Goal: Information Seeking & Learning: Learn about a topic

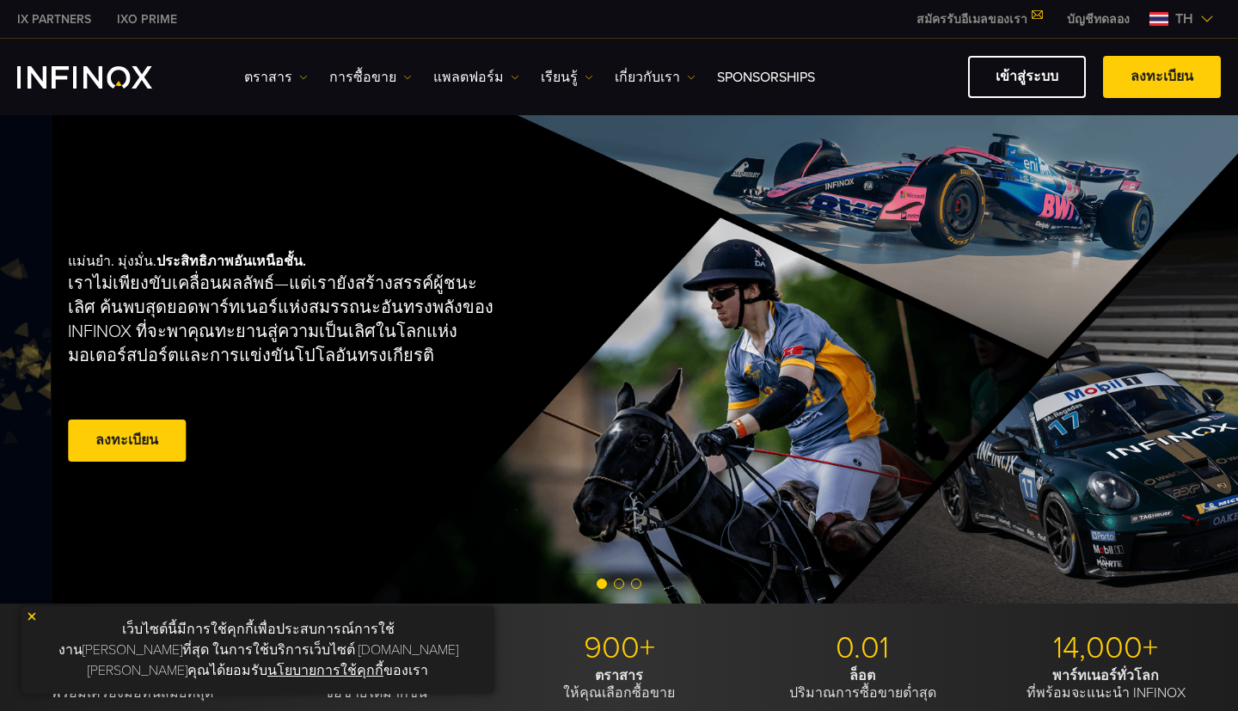
click at [152, 323] on div "[PERSON_NAME]. มุ่งมั่น. [PERSON_NAME]ชั้น. เราไม่เพียงขับเคลื่อนผลลัพธ์—แต่เรา…" at bounding box center [339, 359] width 542 height 268
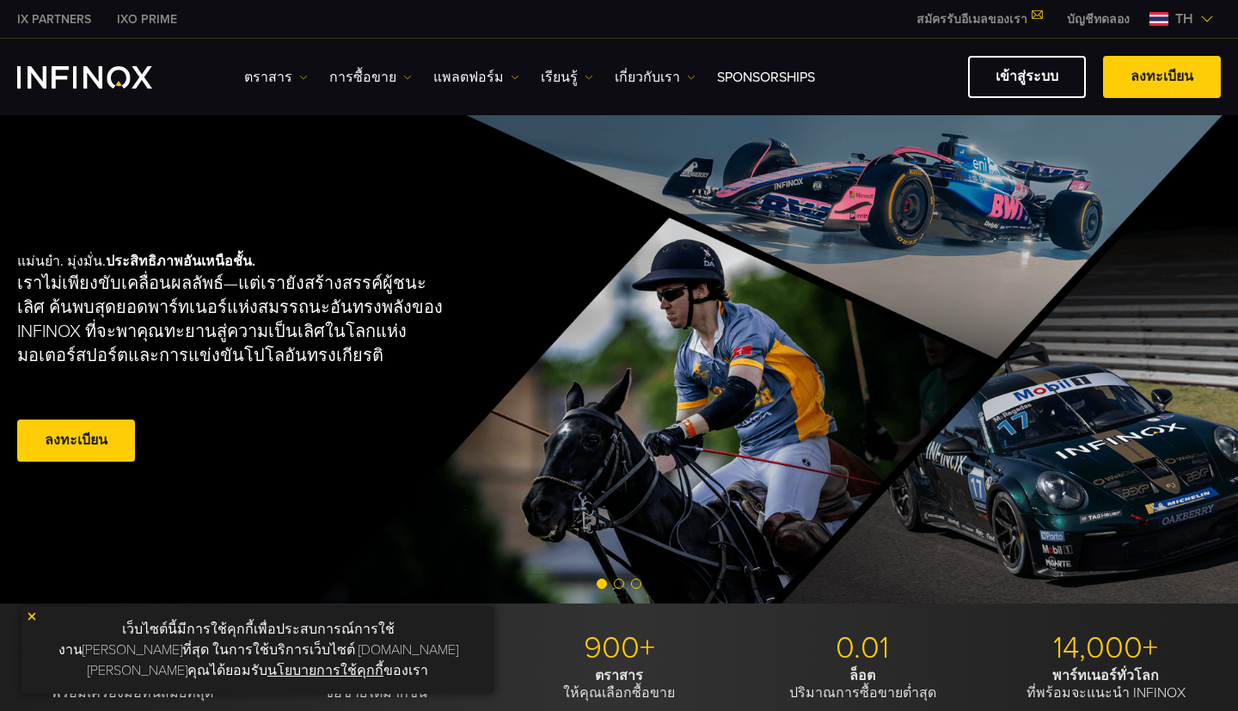
drag, startPoint x: 329, startPoint y: 335, endPoint x: 277, endPoint y: 316, distance: 55.5
click at [277, 316] on p "เราไม่เพียงขับเคลื่อนผลลัพธ์—แต่เรายังสร้างสรรค์ผู้ชนะเลิศ ค้นพบสุดยอดพาร์ทเนอร…" at bounding box center [233, 320] width 433 height 96
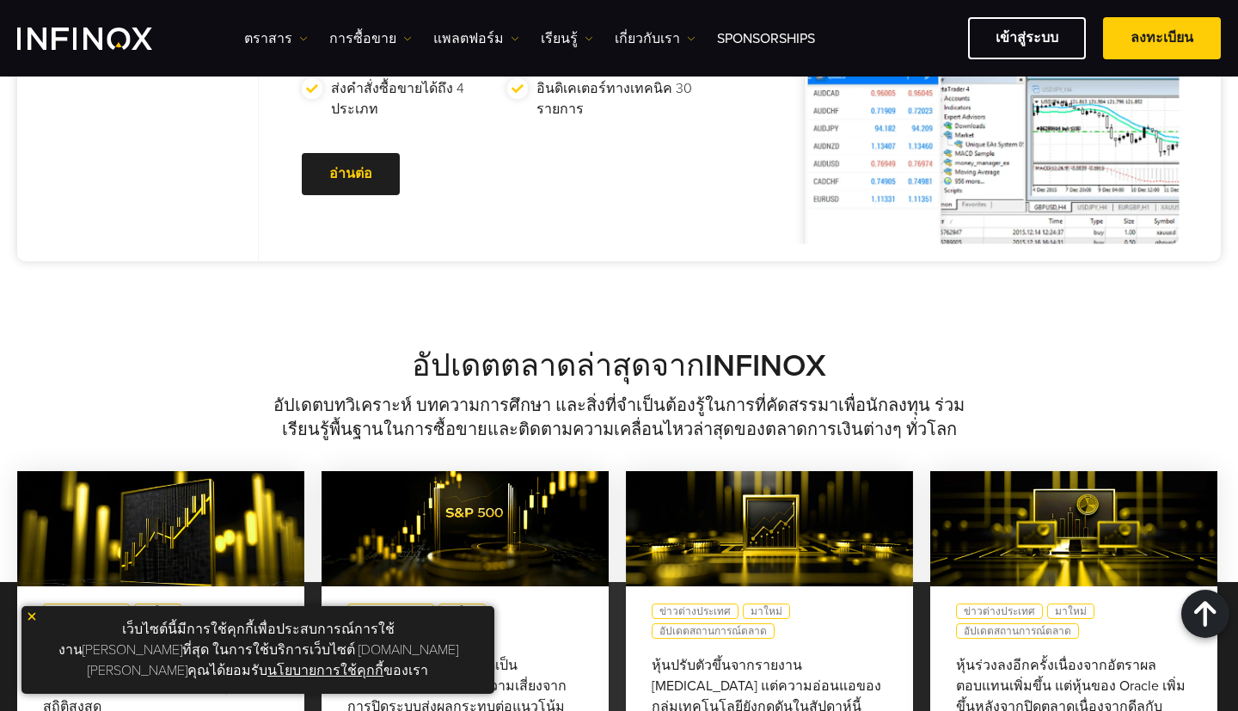
scroll to position [1610, 0]
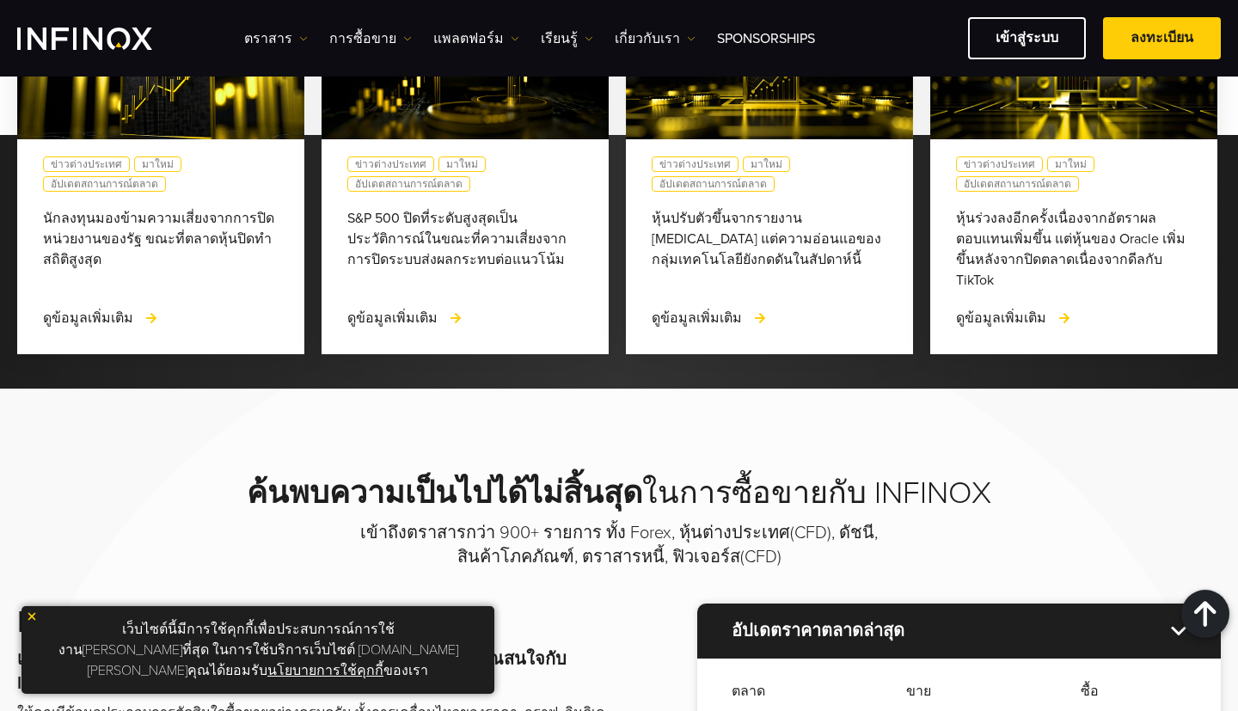
click at [0, 245] on div "ข่าวต่างประเทศ มาใหม่ อัปเดตสถานการณ์ตลาด นักลงทุนมองข้ามความเสี่ยงจากการปิดหน่…" at bounding box center [619, 189] width 1238 height 330
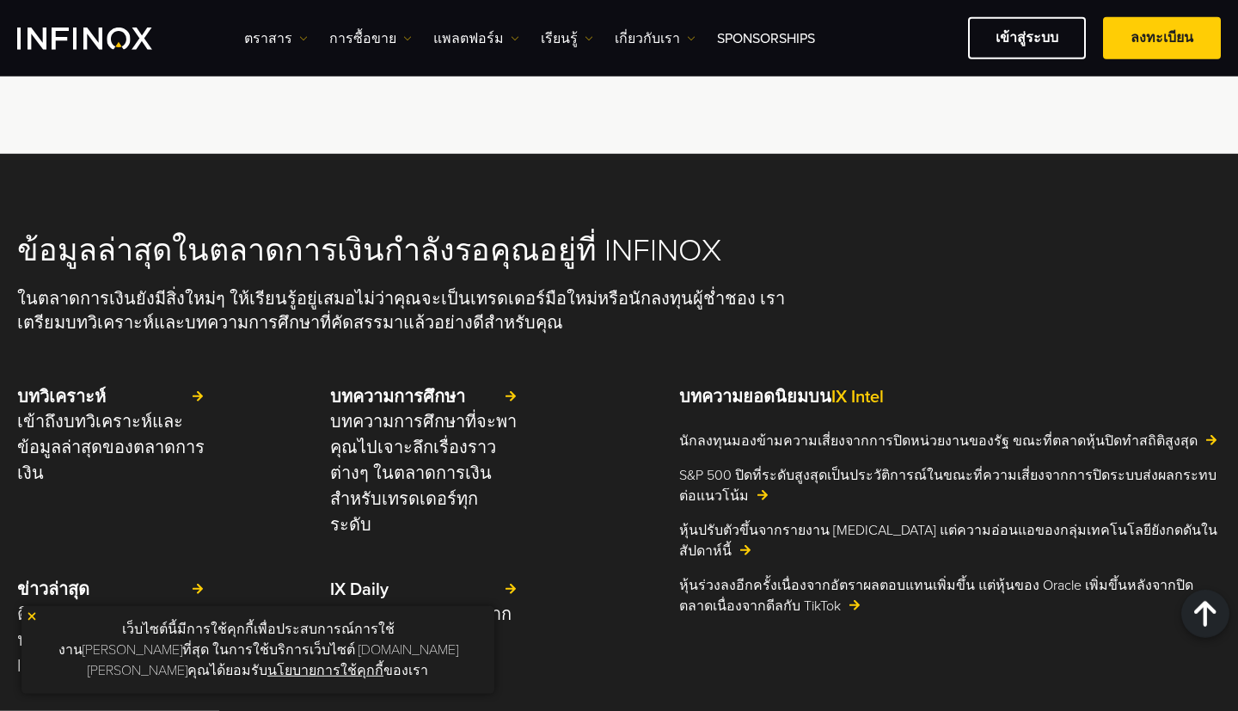
scroll to position [3936, 0]
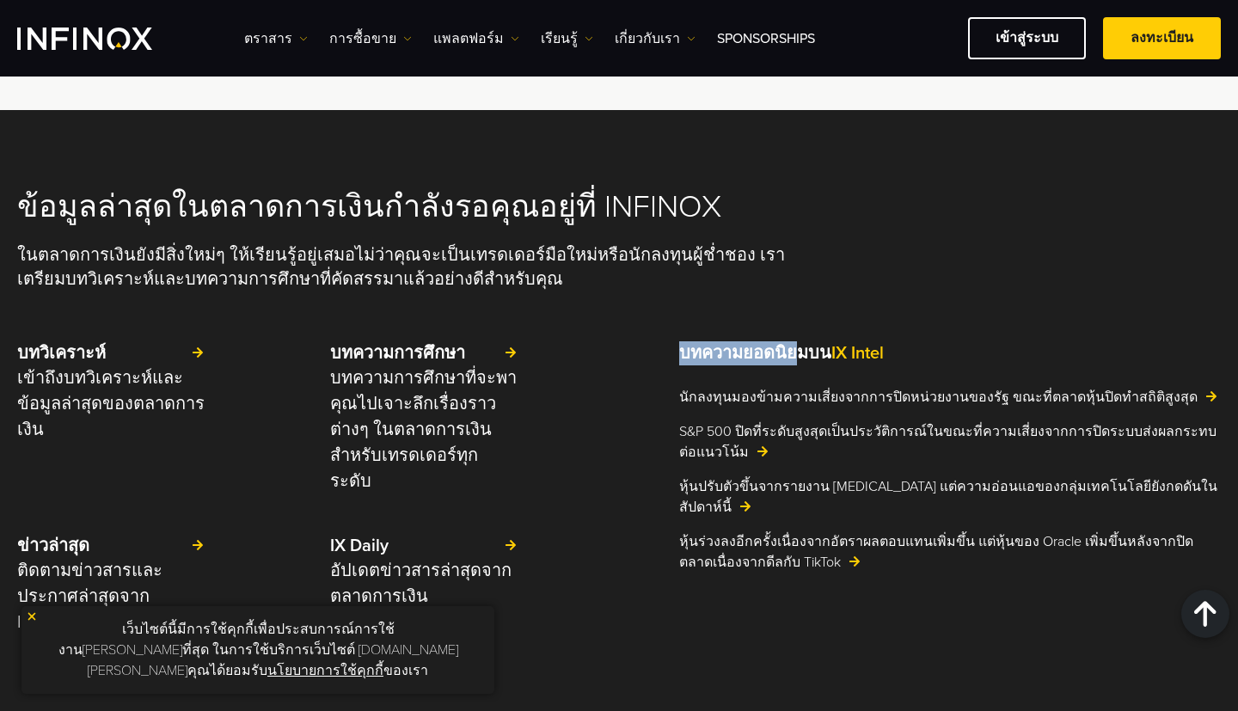
drag, startPoint x: 806, startPoint y: 320, endPoint x: 695, endPoint y: 331, distance: 111.5
click at [685, 343] on strong "บทความยอด[PERSON_NAME]บน IX Intel" at bounding box center [781, 353] width 205 height 21
click at [927, 341] on p "บทความยอด[PERSON_NAME]บน IX Intel" at bounding box center [950, 353] width 542 height 24
drag, startPoint x: 835, startPoint y: 339, endPoint x: 682, endPoint y: 316, distance: 154.8
click at [682, 316] on div "ข้อมูลล่าสุดในตลาดการเงินกำลังรอคุณอยู่ที่ INFINOX ในตลาดการเงินยังมีสิ่งใหม่ๆ …" at bounding box center [619, 423] width 1238 height 470
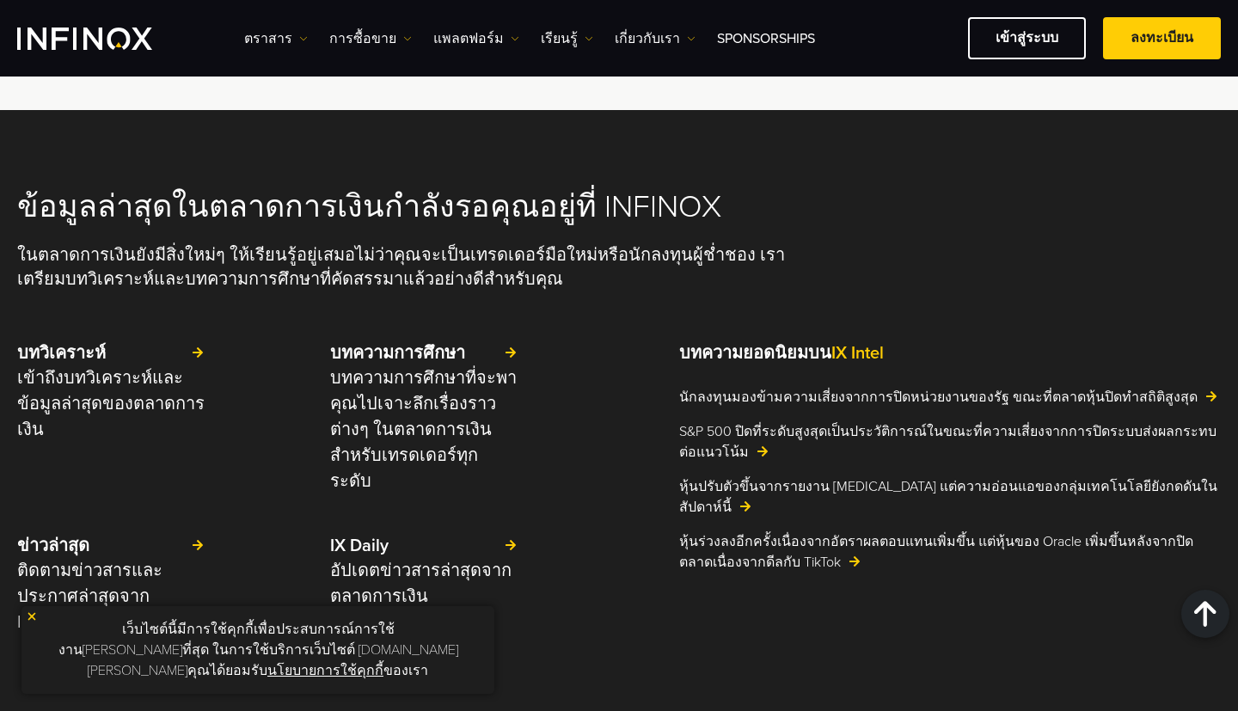
click at [682, 316] on div "ข้อมูลล่าสุดในตลาดการเงินกำลังรอคุณอยู่ที่ INFINOX ในตลาดการเงินยังมีสิ่งใหม่ๆ …" at bounding box center [619, 423] width 1238 height 470
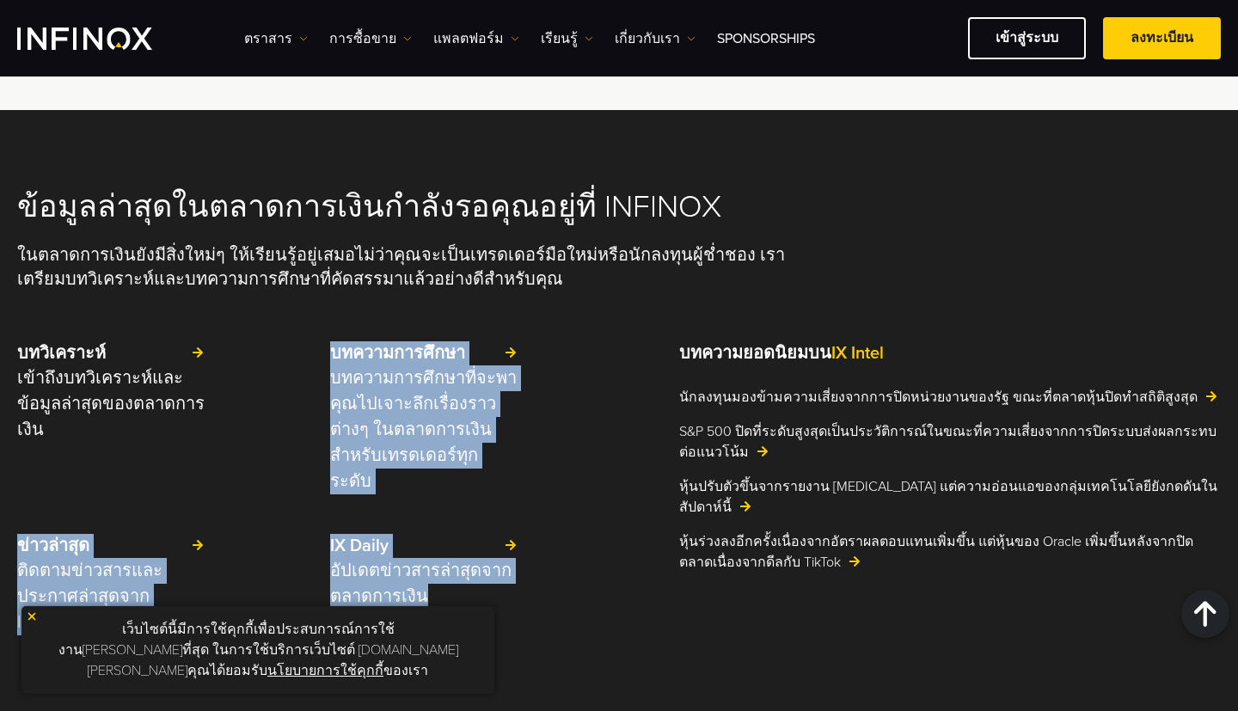
drag, startPoint x: 326, startPoint y: 321, endPoint x: 495, endPoint y: 582, distance: 311.1
click at [495, 582] on div "ข้อมูลล่าสุดในตลาดการเงินกำลังรอคุณอยู่ที่ INFINOX ในตลาดการเงินยังมีสิ่งใหม่ๆ …" at bounding box center [619, 418] width 1238 height 617
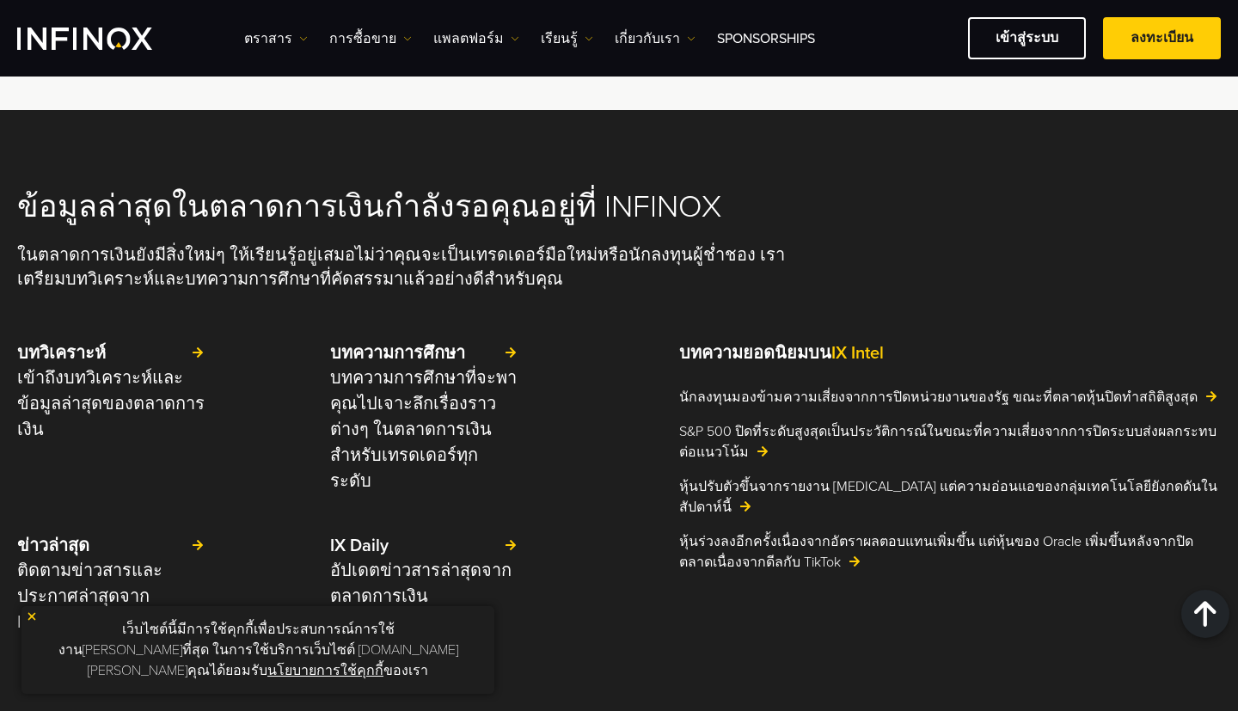
click at [495, 582] on div "ข้อมูลล่าสุดในตลาดการเงินกำลังรอคุณอยู่ที่ INFINOX ในตลาดการเงินยังมีสิ่งใหม่ๆ …" at bounding box center [619, 418] width 1238 height 617
drag, startPoint x: 570, startPoint y: 591, endPoint x: 1090, endPoint y: 630, distance: 521.0
click at [570, 590] on div "ข้อมูลล่าสุดในตลาดการเงินกำลังรอคุณอยู่ที่ INFINOX ในตลาดการเงินยังมีสิ่งใหม่ๆ …" at bounding box center [619, 418] width 1238 height 617
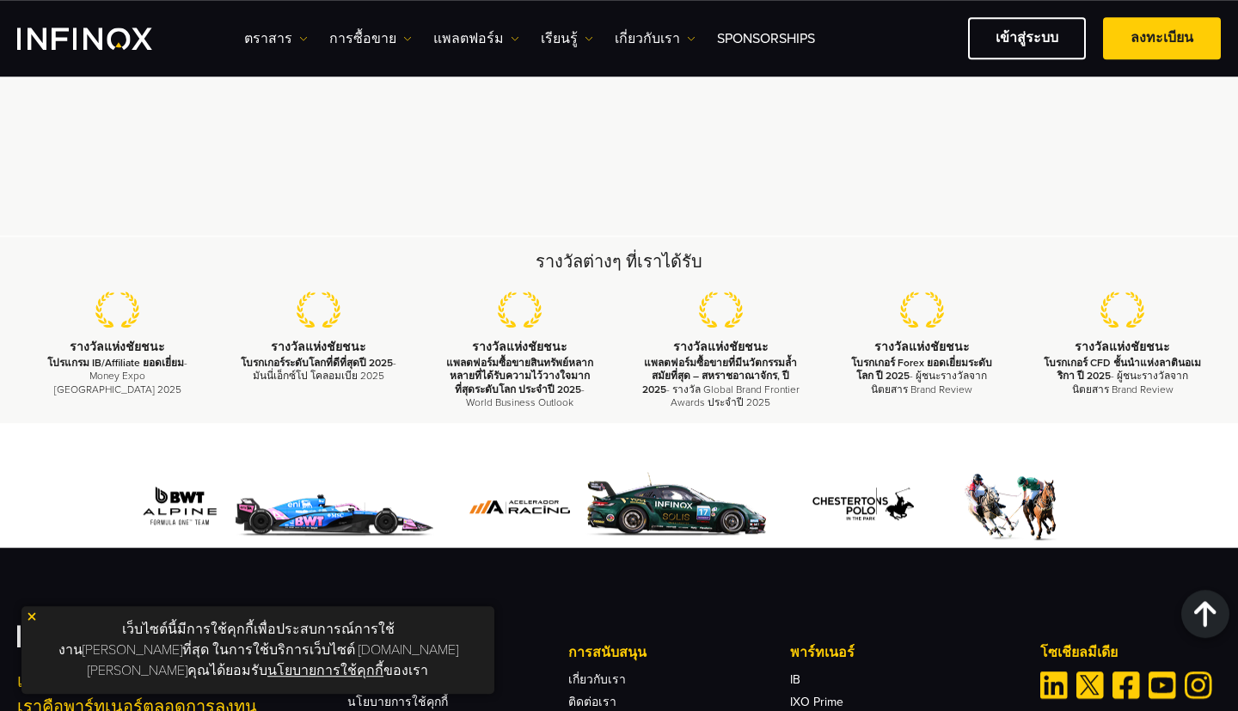
scroll to position [5112, 0]
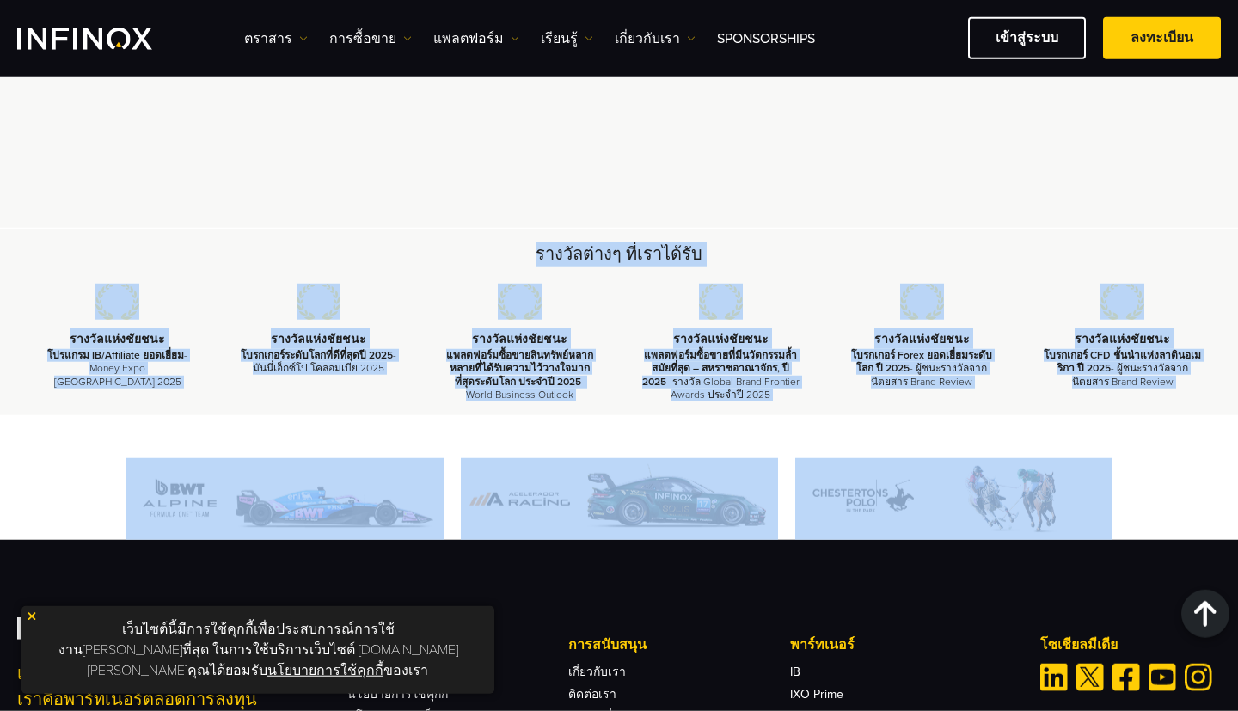
drag, startPoint x: 528, startPoint y: 206, endPoint x: 1078, endPoint y: 452, distance: 602.5
click at [1172, 427] on div "รางวัลต่างๆ ที่เราได้รับ รางวัลแห่ง[PERSON_NAME] โปรแกรม IB/Affiliate ยอดเยี่ยม…" at bounding box center [619, 606] width 1238 height 754
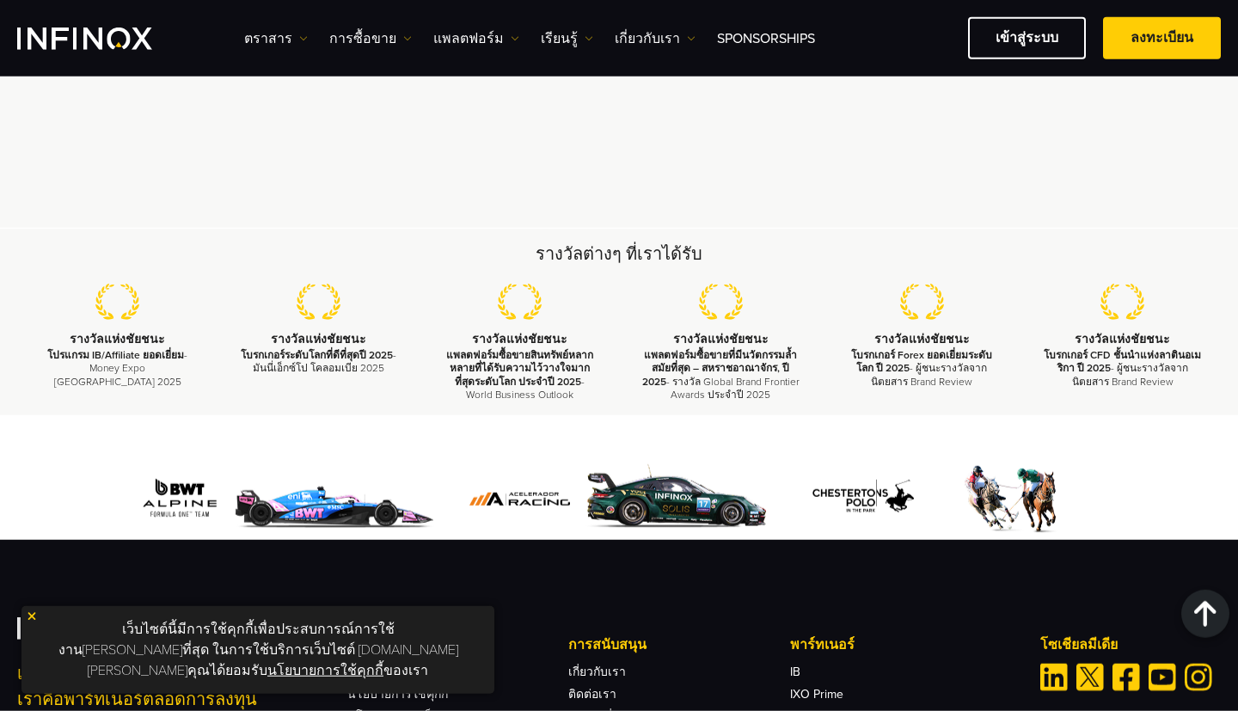
click at [499, 243] on h2 "รางวัลต่างๆ ที่เราได้รับ" at bounding box center [619, 255] width 1204 height 24
drag, startPoint x: 495, startPoint y: 210, endPoint x: 463, endPoint y: 210, distance: 31.8
click at [410, 243] on h2 "รางวัลต่างๆ ที่เราได้รับ" at bounding box center [619, 255] width 1204 height 24
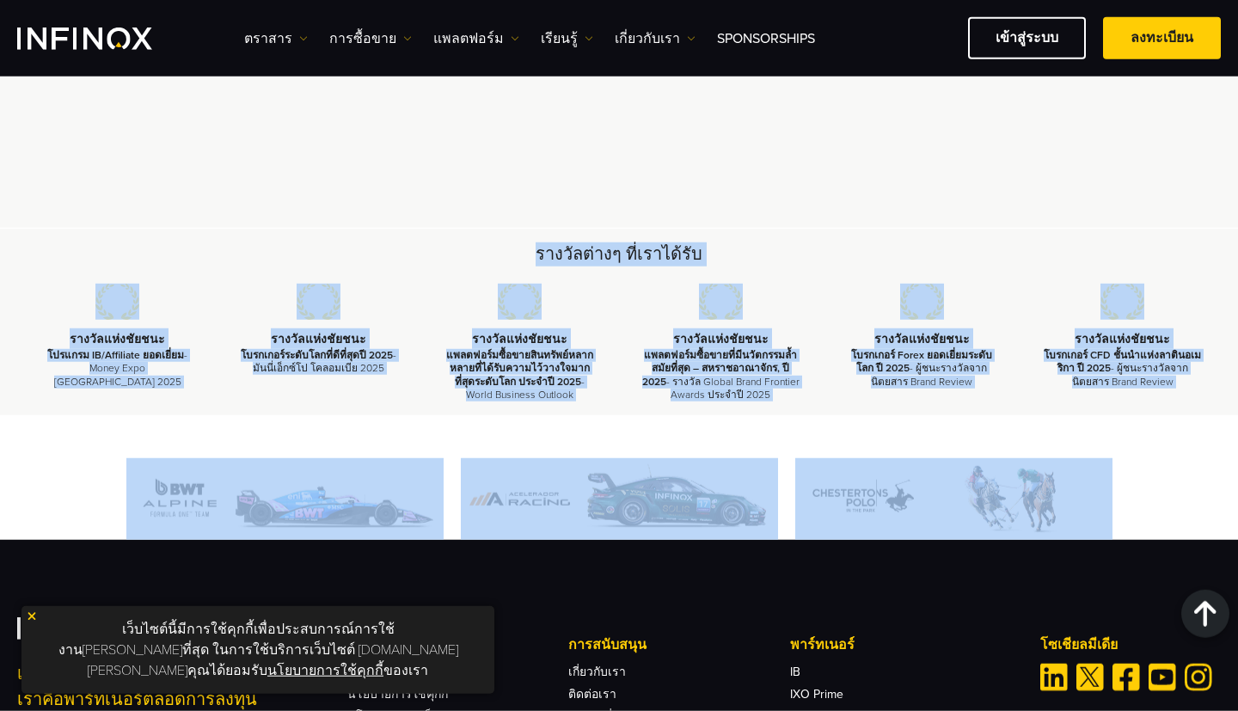
drag, startPoint x: 206, startPoint y: 198, endPoint x: 1155, endPoint y: 452, distance: 982.0
click at [1108, 476] on div "รางวัลต่างๆ ที่เราได้รับ รางวัลแห่ง[PERSON_NAME] โปรแกรม IB/Affiliate ยอดเยี่ยม…" at bounding box center [619, 606] width 1238 height 754
click at [1157, 458] on div at bounding box center [619, 499] width 1204 height 82
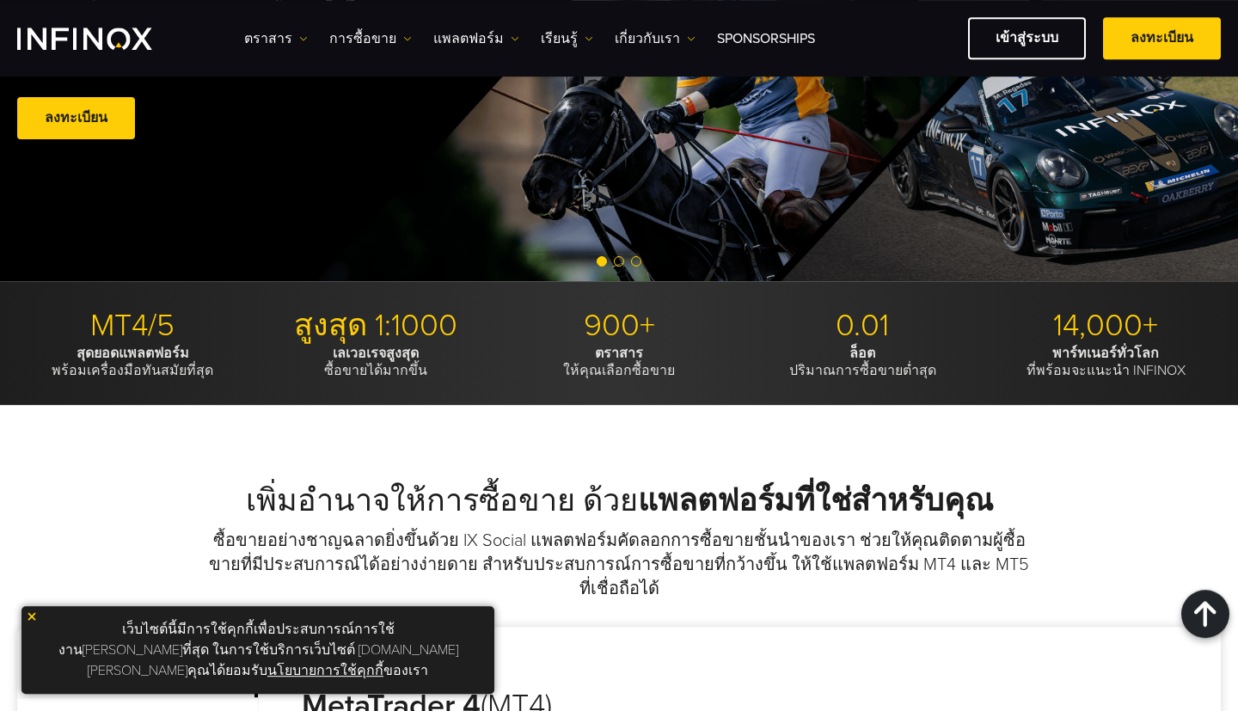
scroll to position [0, 0]
